Goal: Obtain resource: Download file/media

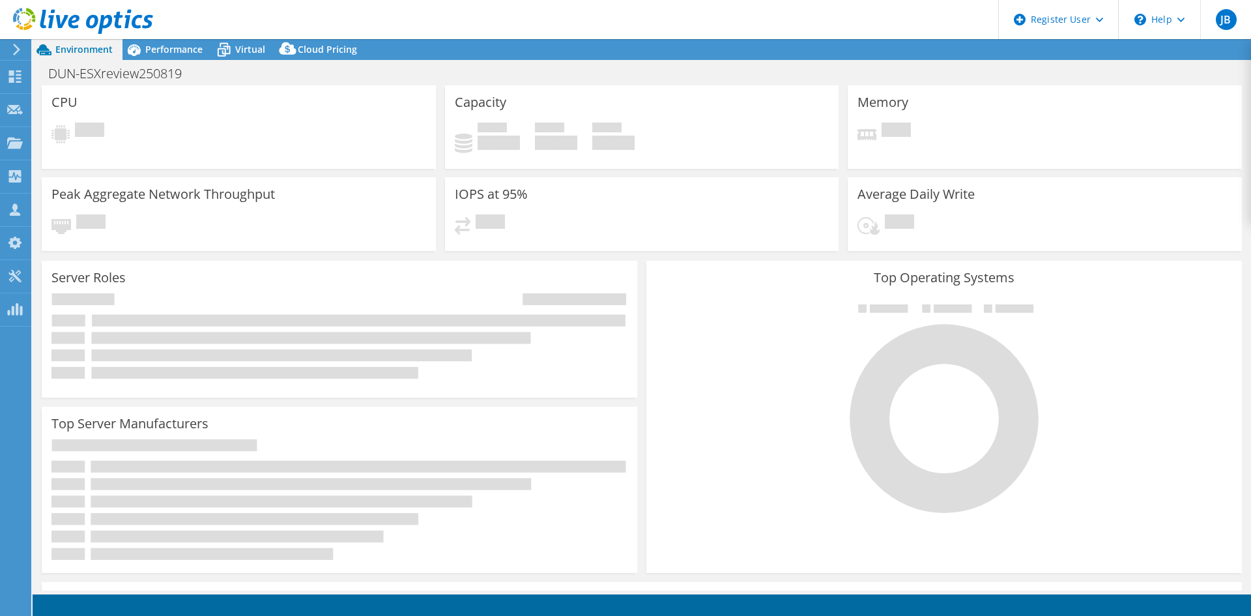
select select "EULondon"
select select "USD"
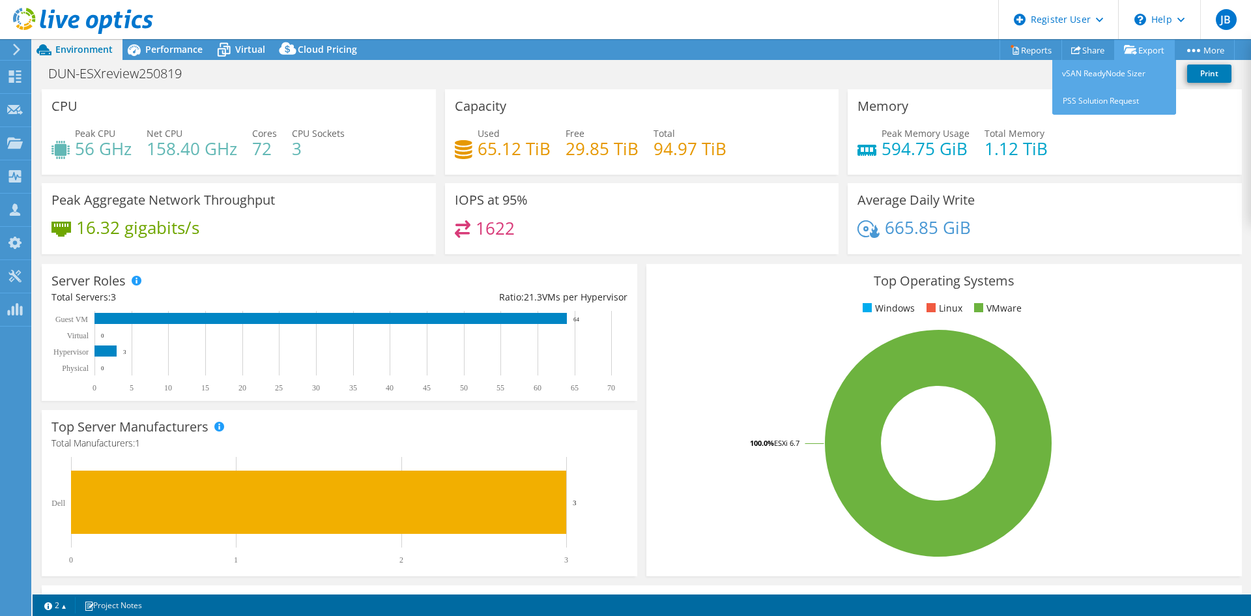
click at [1134, 47] on link "Export" at bounding box center [1144, 50] width 61 height 20
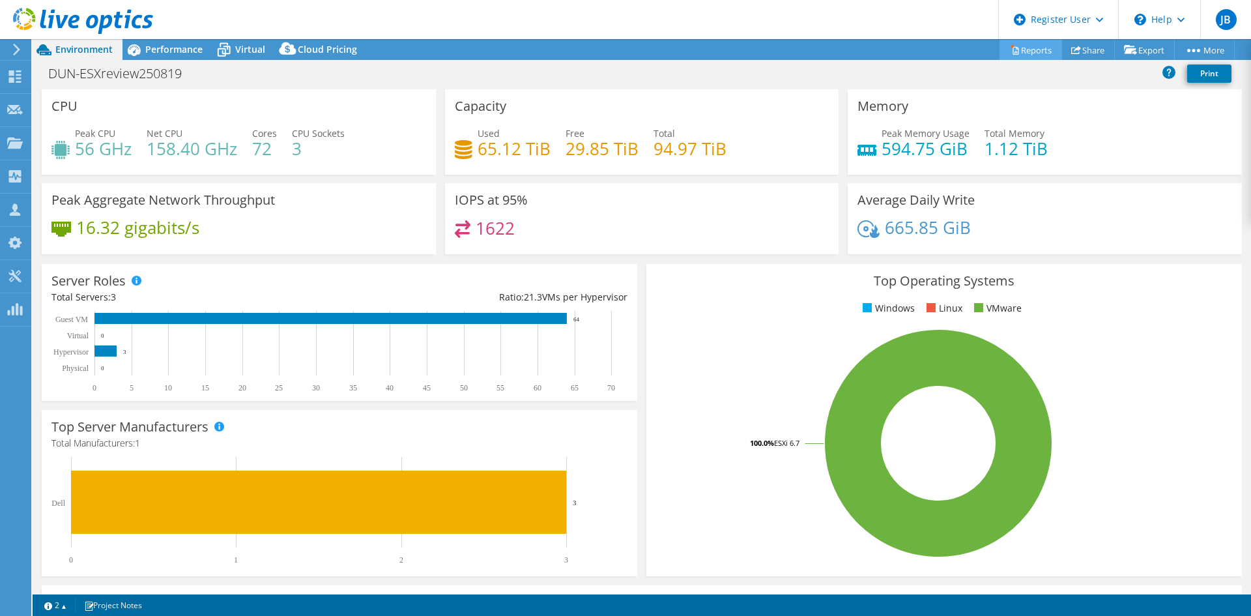
click at [1049, 50] on link "Reports" at bounding box center [1031, 50] width 63 height 20
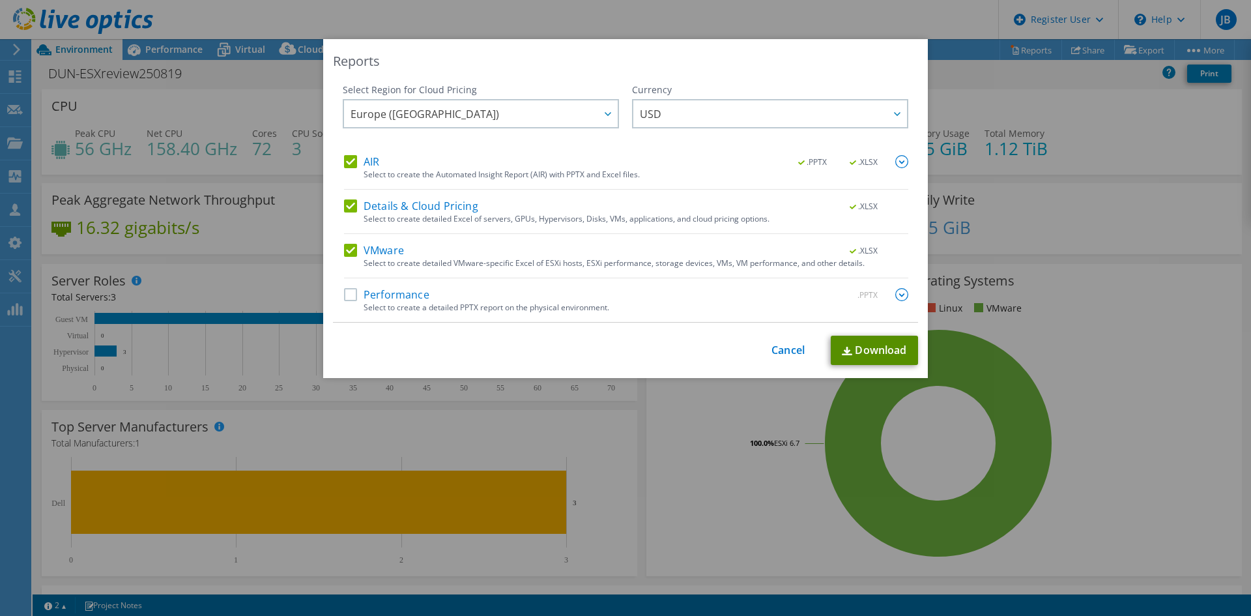
click at [854, 350] on link "Download" at bounding box center [874, 350] width 87 height 29
click at [786, 355] on link "Cancel" at bounding box center [787, 350] width 33 height 12
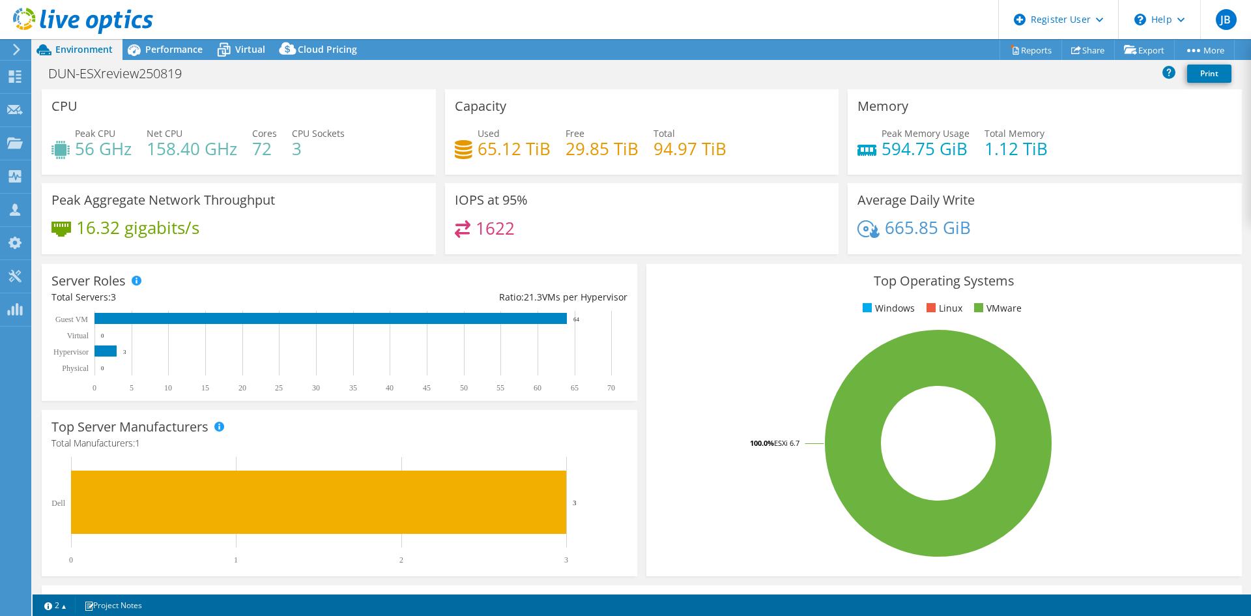
click at [152, 42] on div at bounding box center [76, 22] width 153 height 44
click at [156, 44] on span "Performance" at bounding box center [173, 49] width 57 height 12
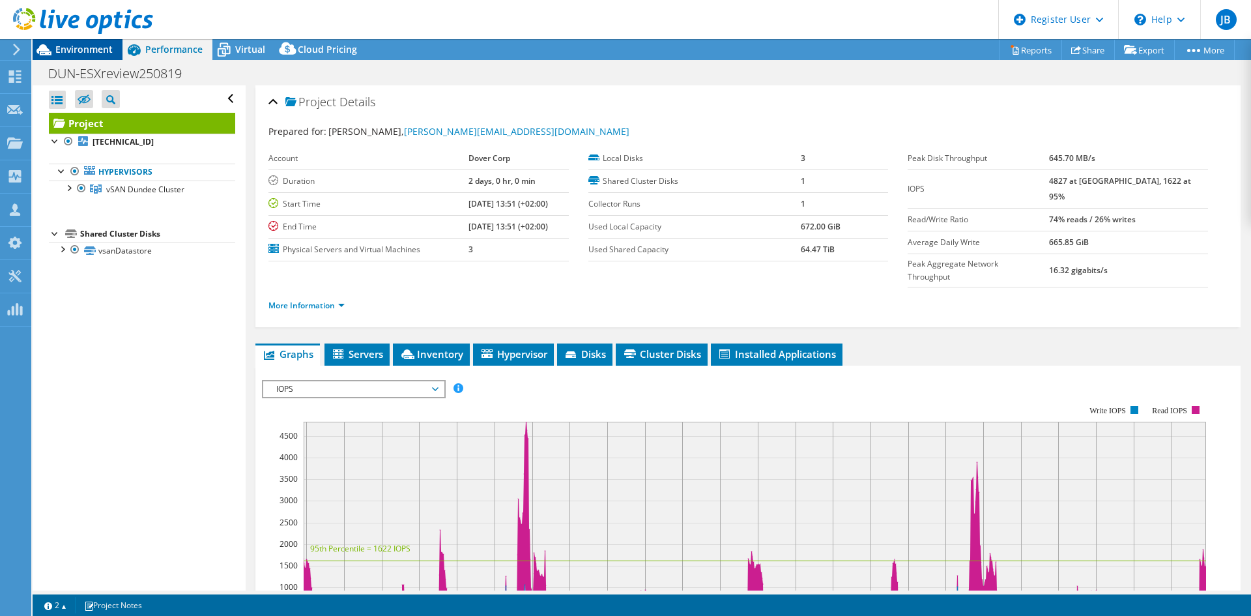
click at [95, 48] on span "Environment" at bounding box center [83, 49] width 57 height 12
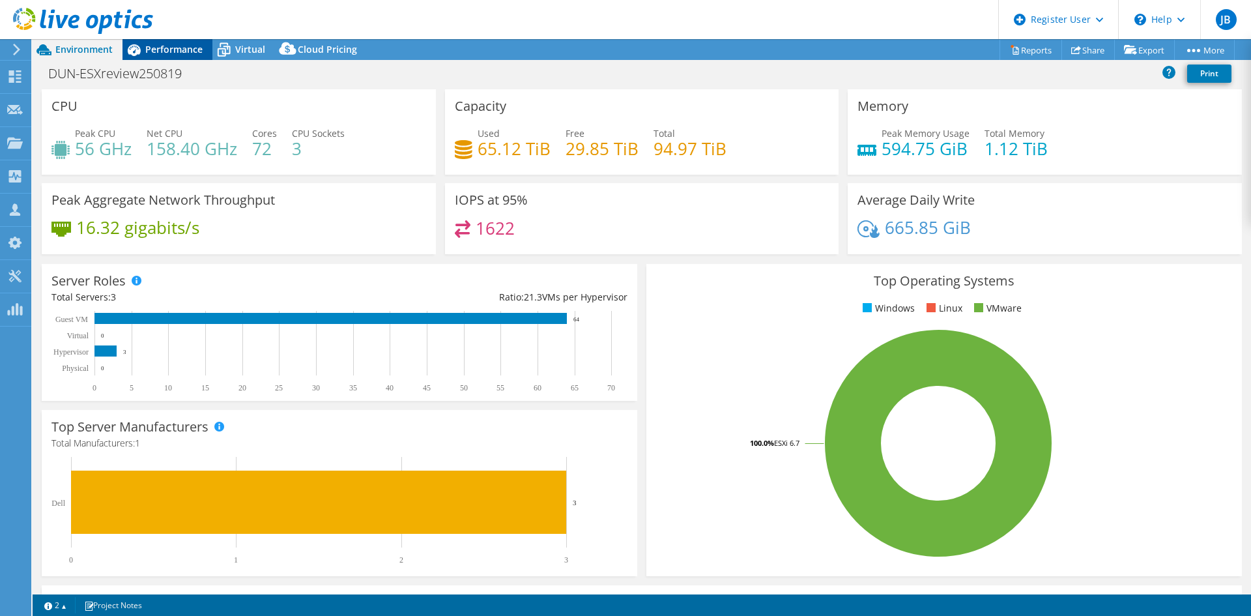
click at [166, 57] on div "Performance" at bounding box center [168, 49] width 90 height 21
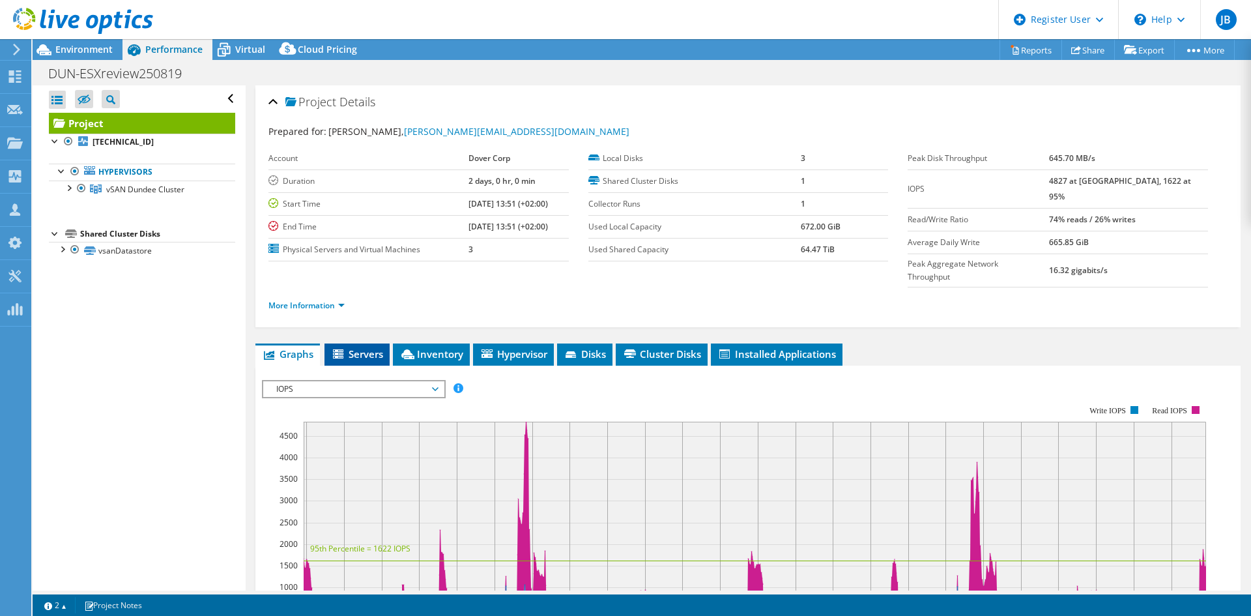
click at [349, 347] on span "Servers" at bounding box center [357, 353] width 52 height 13
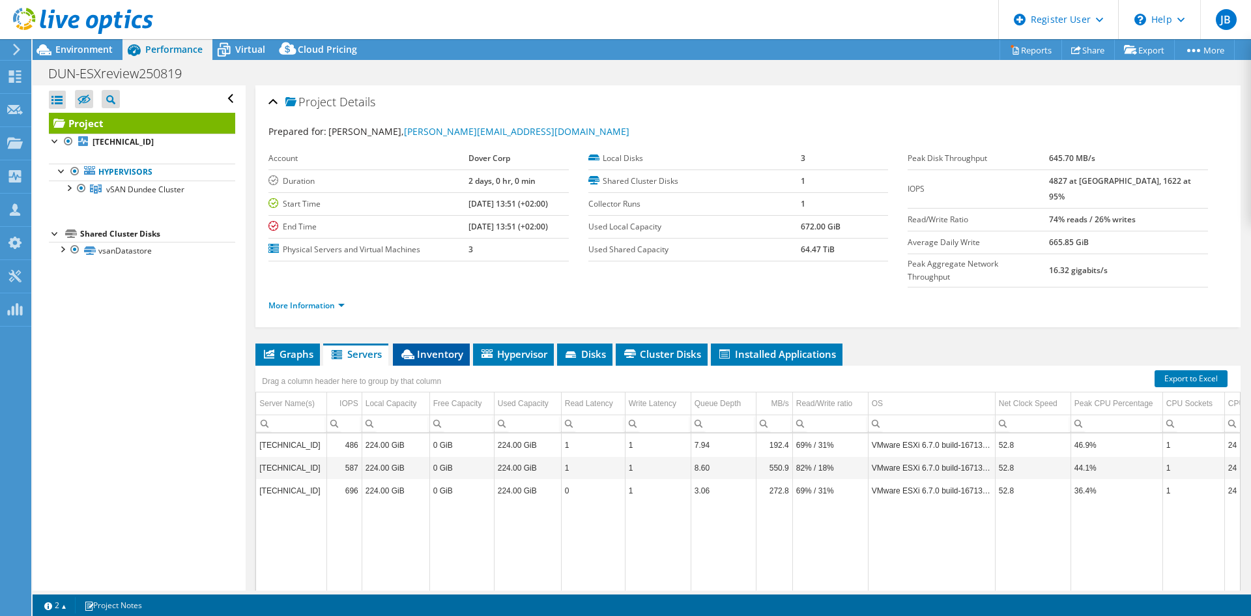
click at [453, 343] on li "Inventory" at bounding box center [431, 354] width 77 height 22
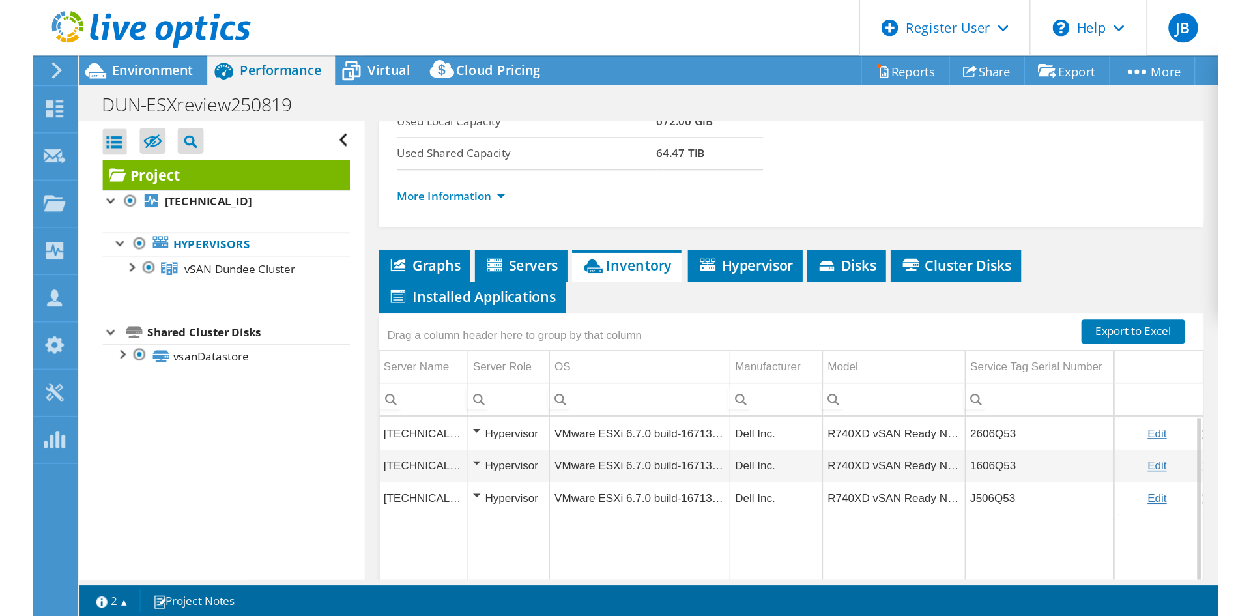
scroll to position [326, 0]
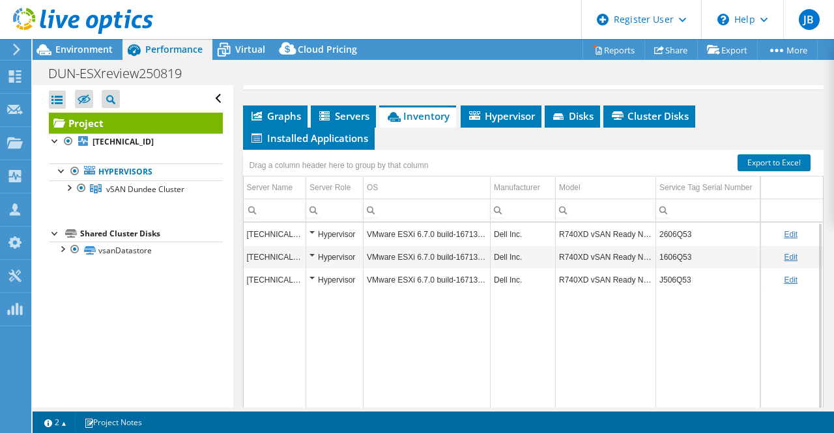
drag, startPoint x: 630, startPoint y: 409, endPoint x: 667, endPoint y: 409, distance: 36.5
click at [667, 409] on div "Project Actions Project Actions Reports Share Export vSAN ReadyNode Sizer" at bounding box center [433, 236] width 801 height 394
click at [657, 413] on section "Warnings Messages Queue Depth is not recorded from VMware VCenter servers and w…" at bounding box center [433, 423] width 801 height 22
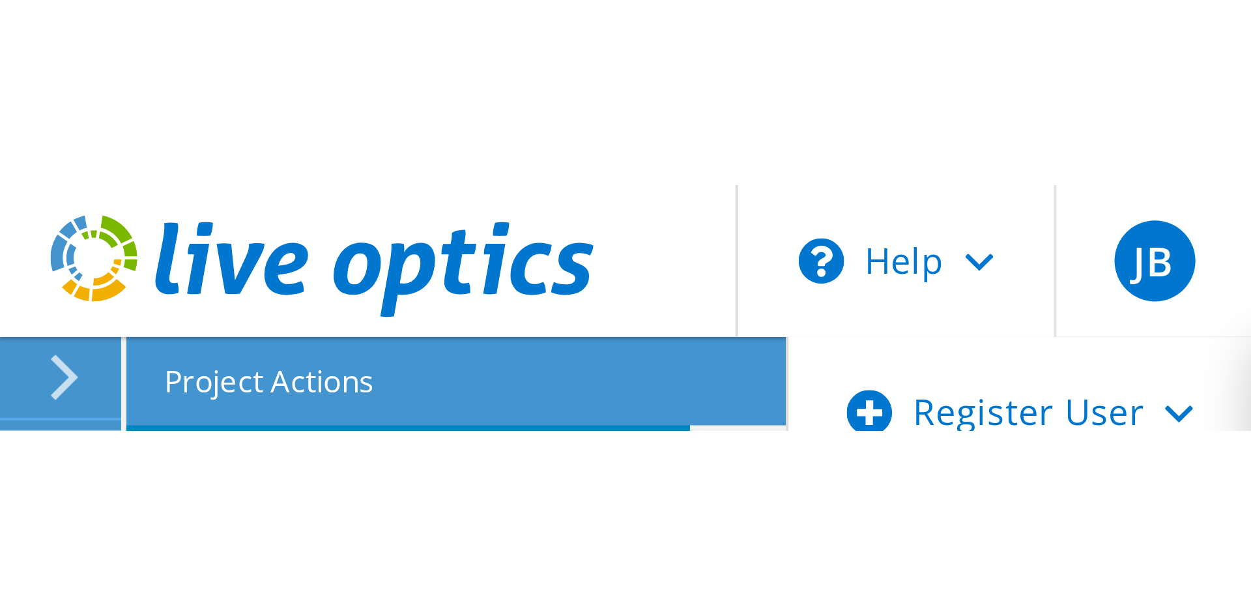
scroll to position [76, 0]
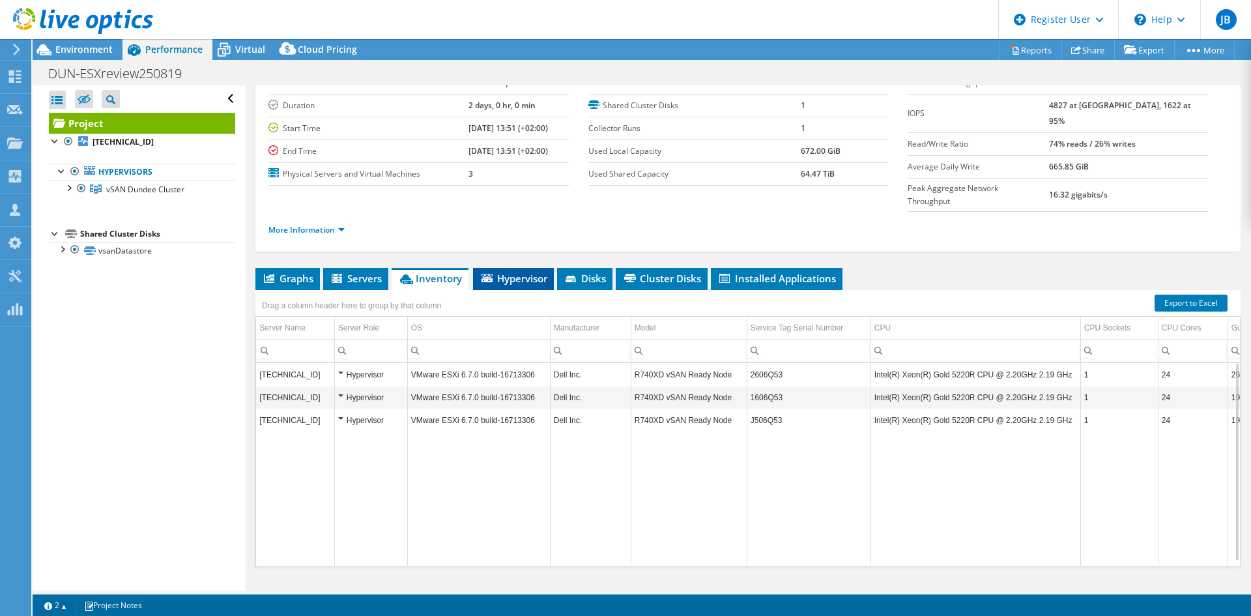
click at [523, 268] on li "Hypervisor" at bounding box center [513, 279] width 81 height 22
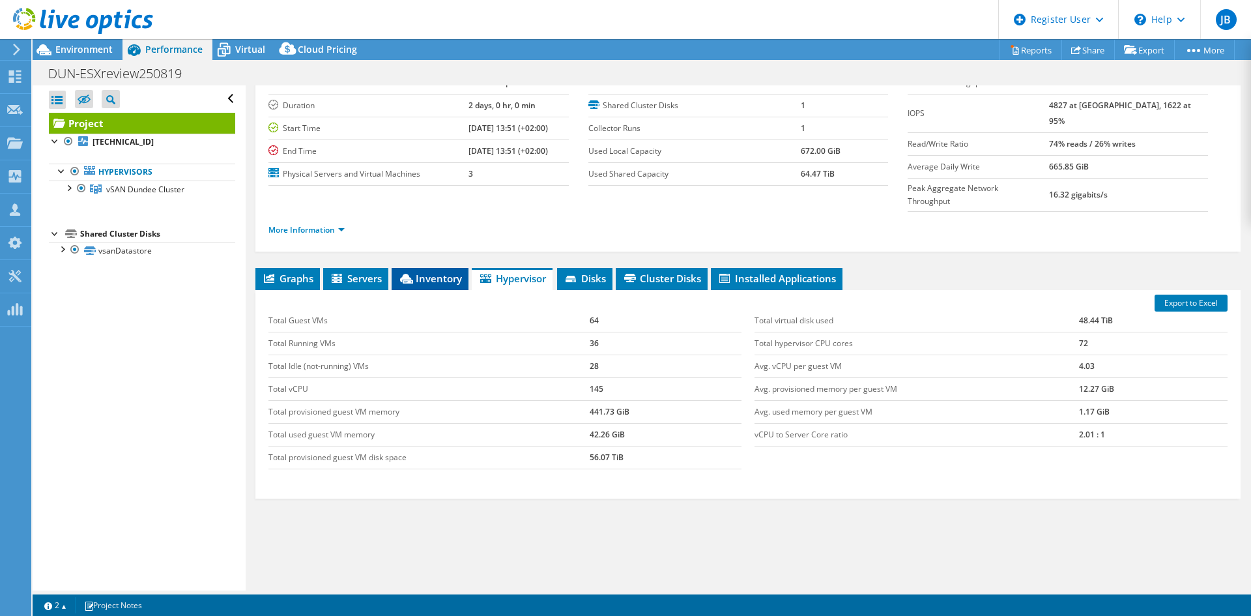
click at [453, 272] on span "Inventory" at bounding box center [430, 278] width 64 height 13
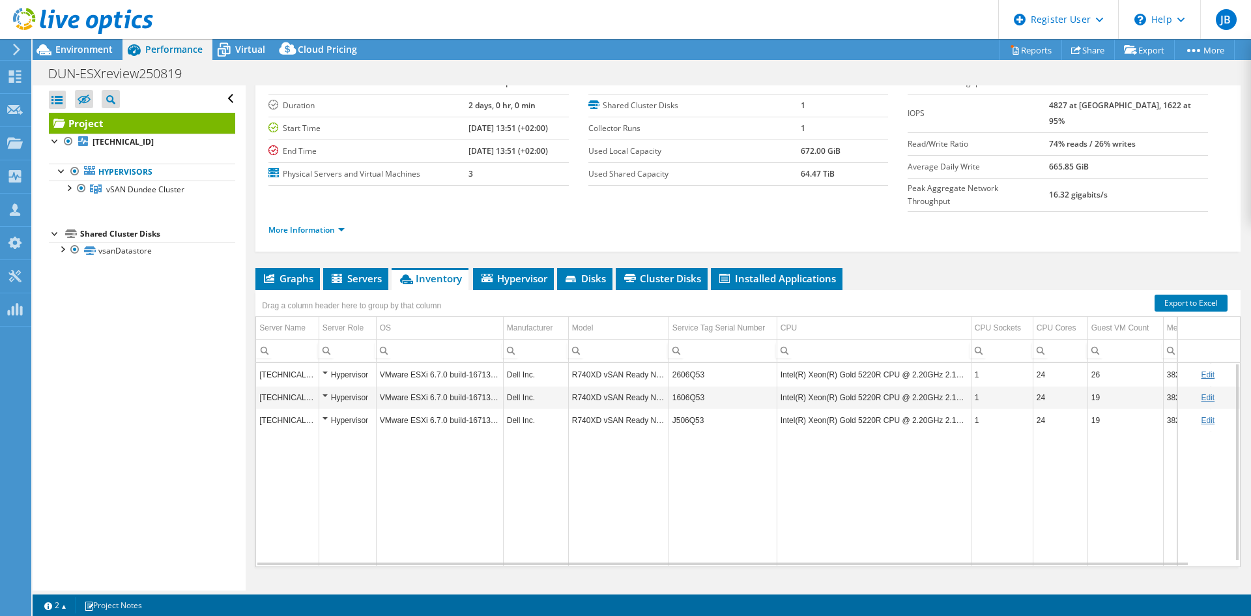
drag, startPoint x: 920, startPoint y: 534, endPoint x: 997, endPoint y: 533, distance: 76.9
click at [997, 533] on tr "Data grid" at bounding box center [764, 498] width 1017 height 134
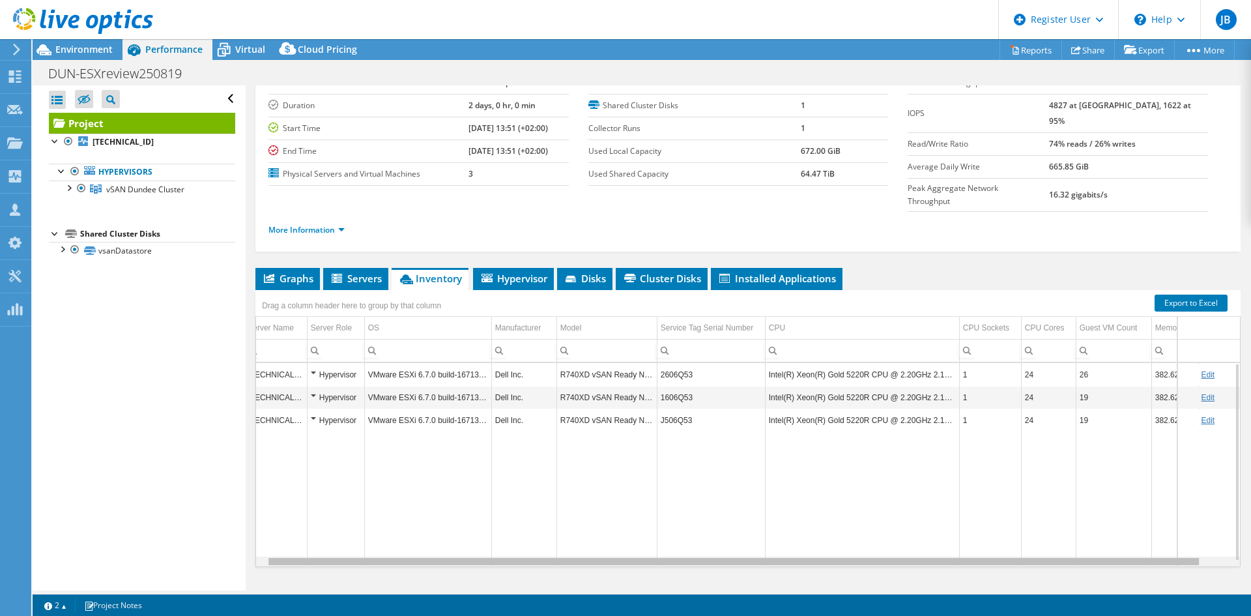
scroll to position [0, 43]
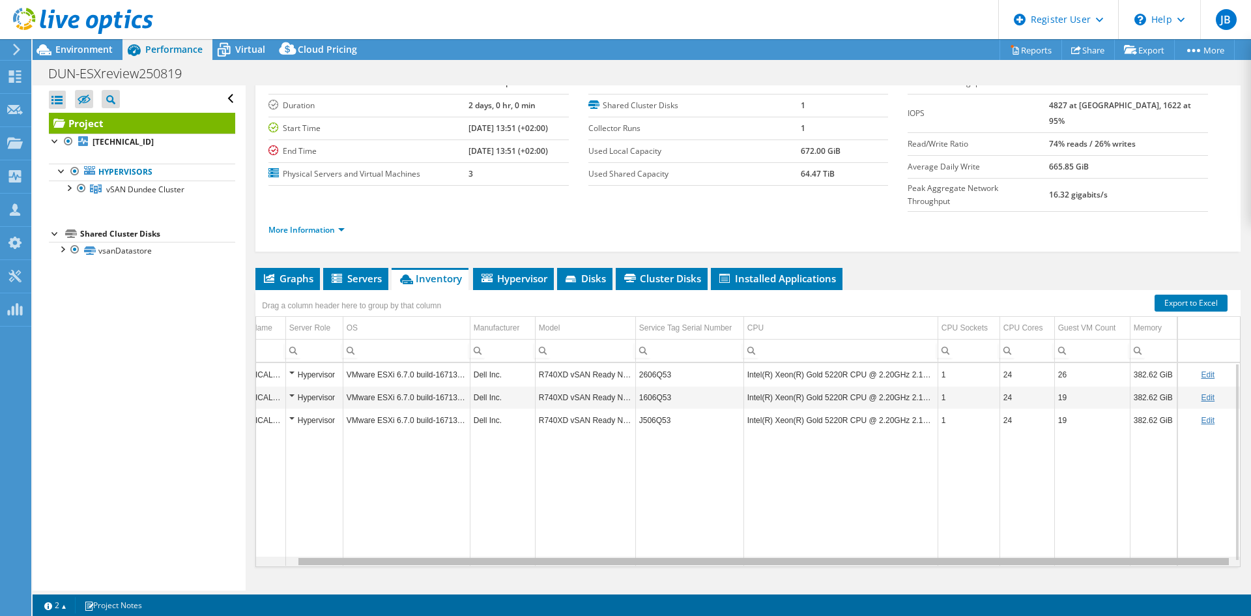
drag, startPoint x: 989, startPoint y: 540, endPoint x: 1166, endPoint y: 532, distance: 177.4
click at [1166, 532] on body "JB Dell User Jyoti BahiaPratap [EMAIL_ADDRESS][DOMAIN_NAME] Dell My Profile Log…" at bounding box center [625, 308] width 1251 height 616
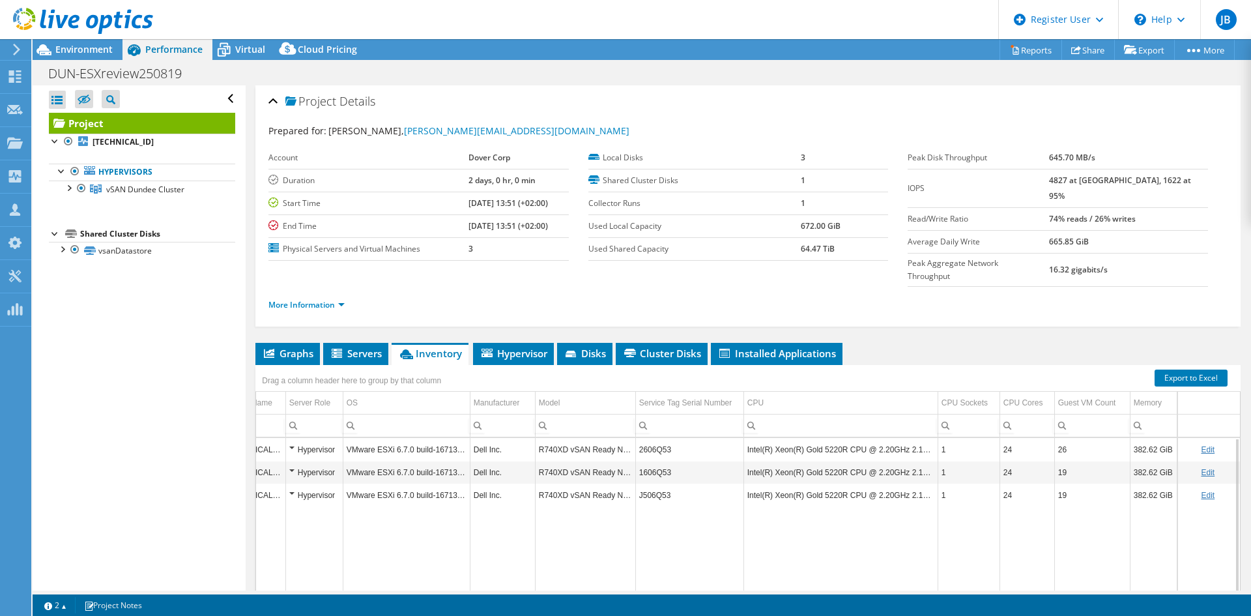
scroll to position [0, 0]
click at [84, 49] on span "Environment" at bounding box center [83, 49] width 57 height 12
